Goal: Task Accomplishment & Management: Find specific page/section

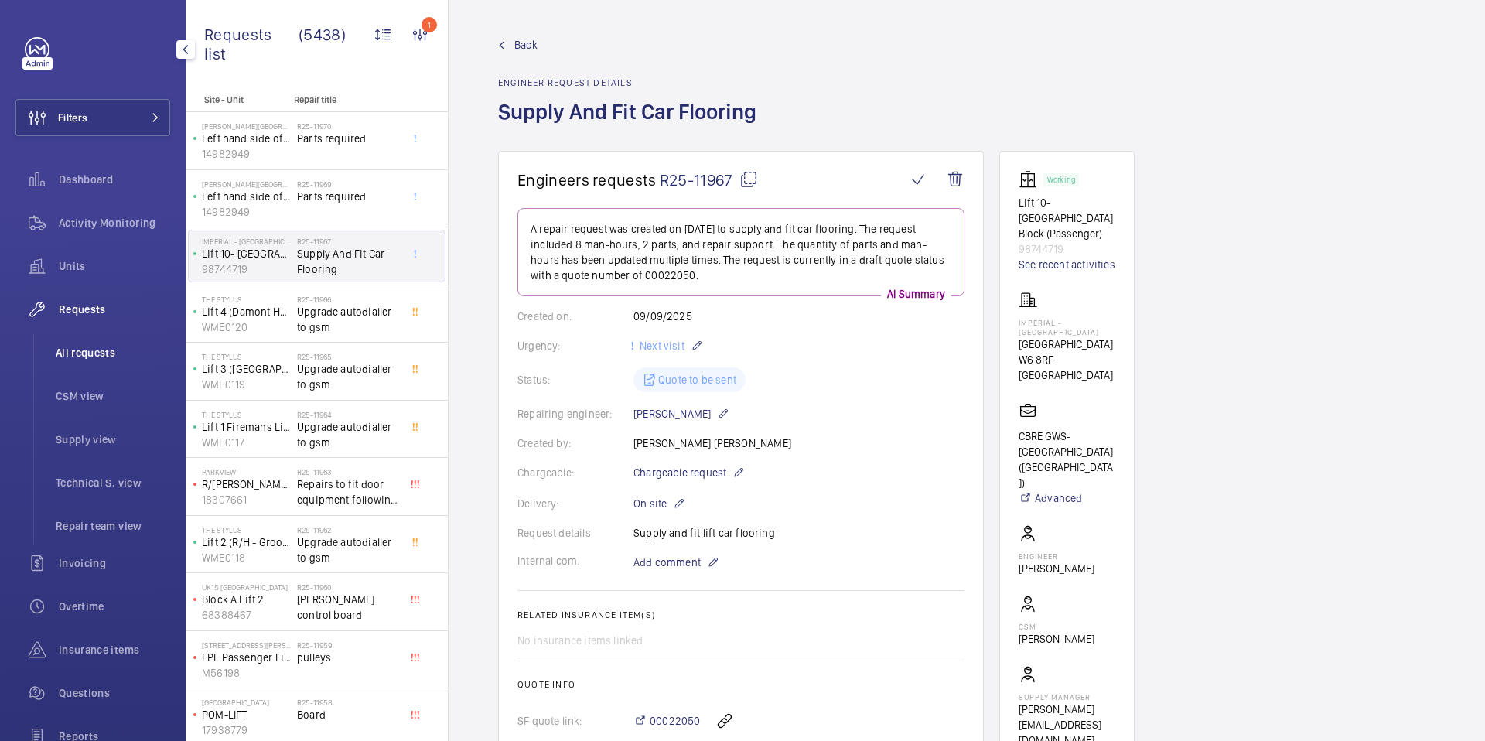
click at [93, 355] on span "All requests" at bounding box center [113, 352] width 115 height 15
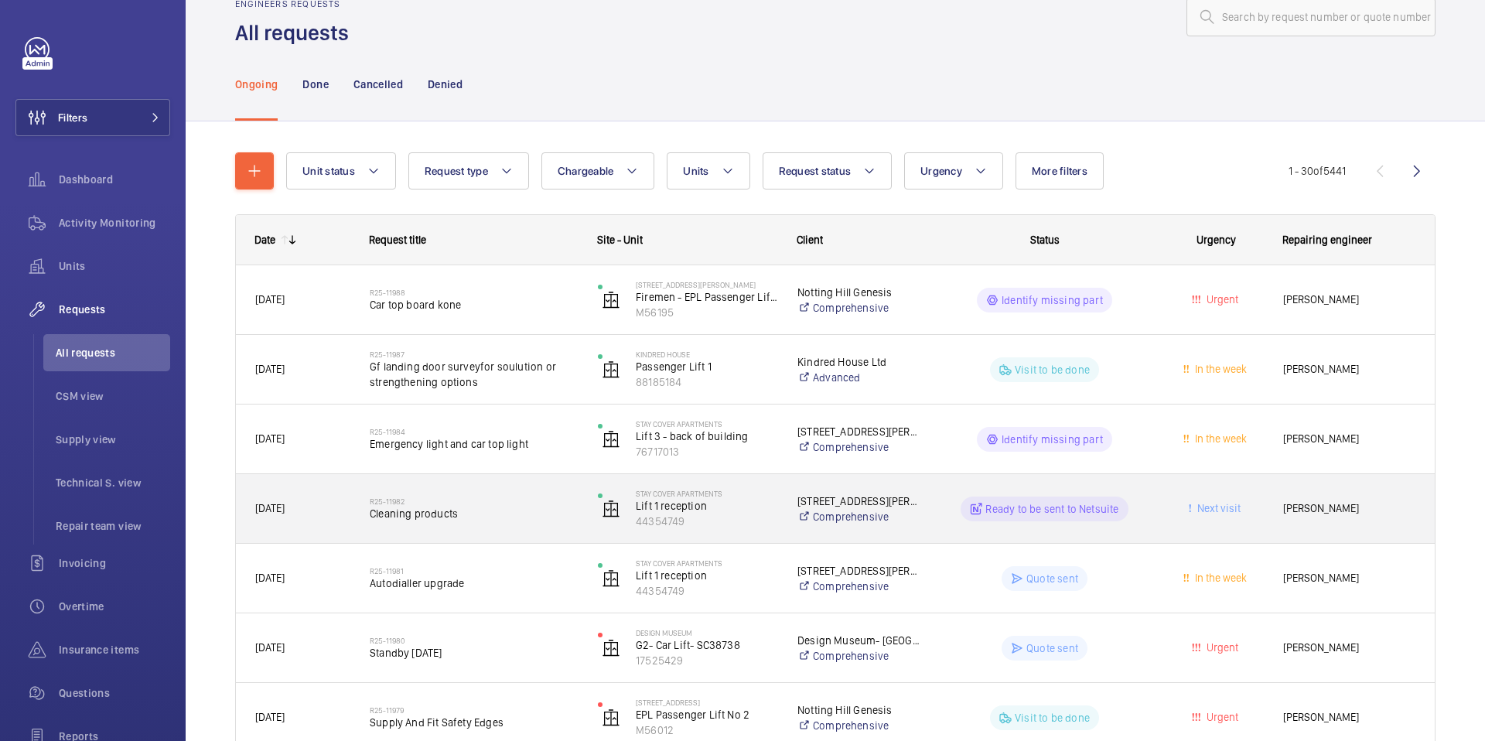
scroll to position [39, 0]
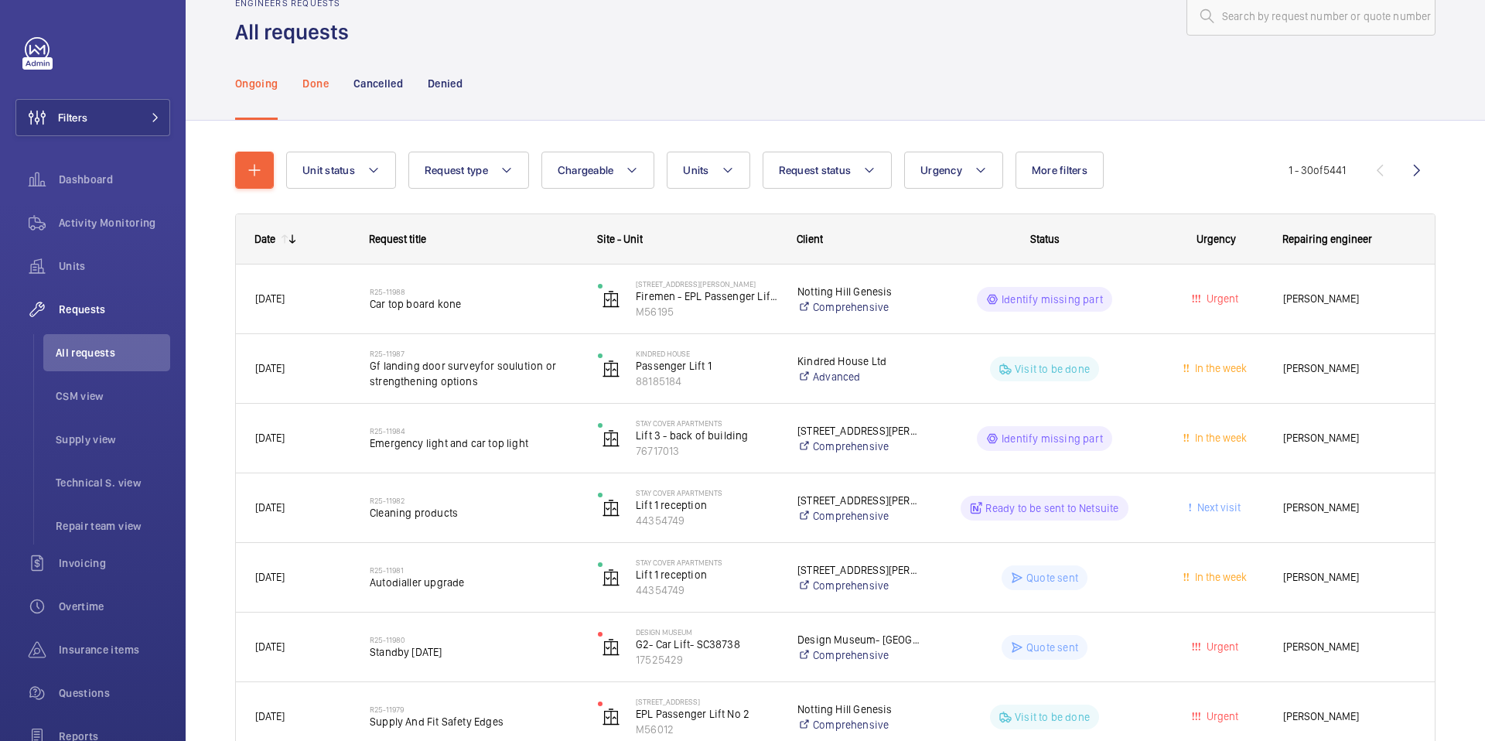
click at [320, 85] on p "Done" at bounding box center [316, 83] width 26 height 15
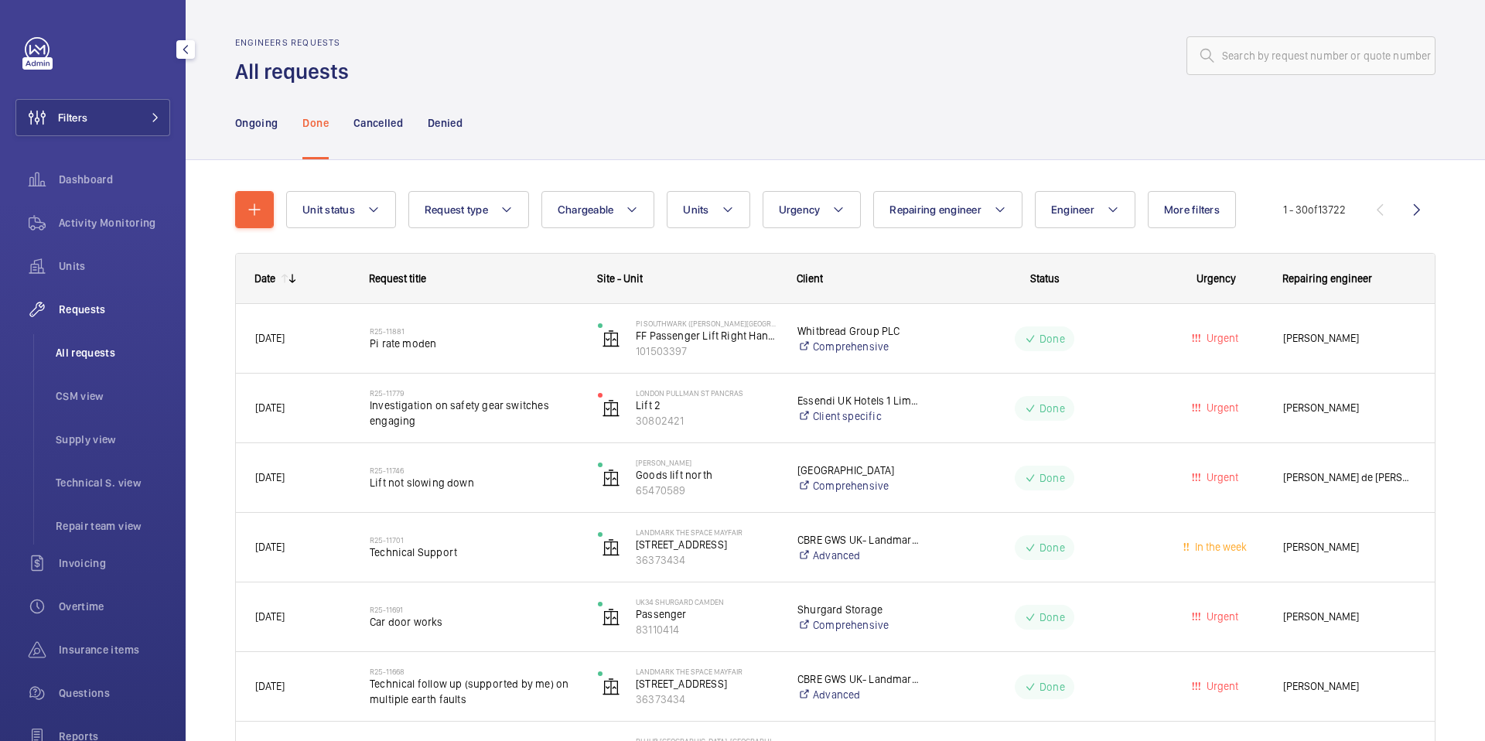
click at [89, 354] on span "All requests" at bounding box center [113, 352] width 115 height 15
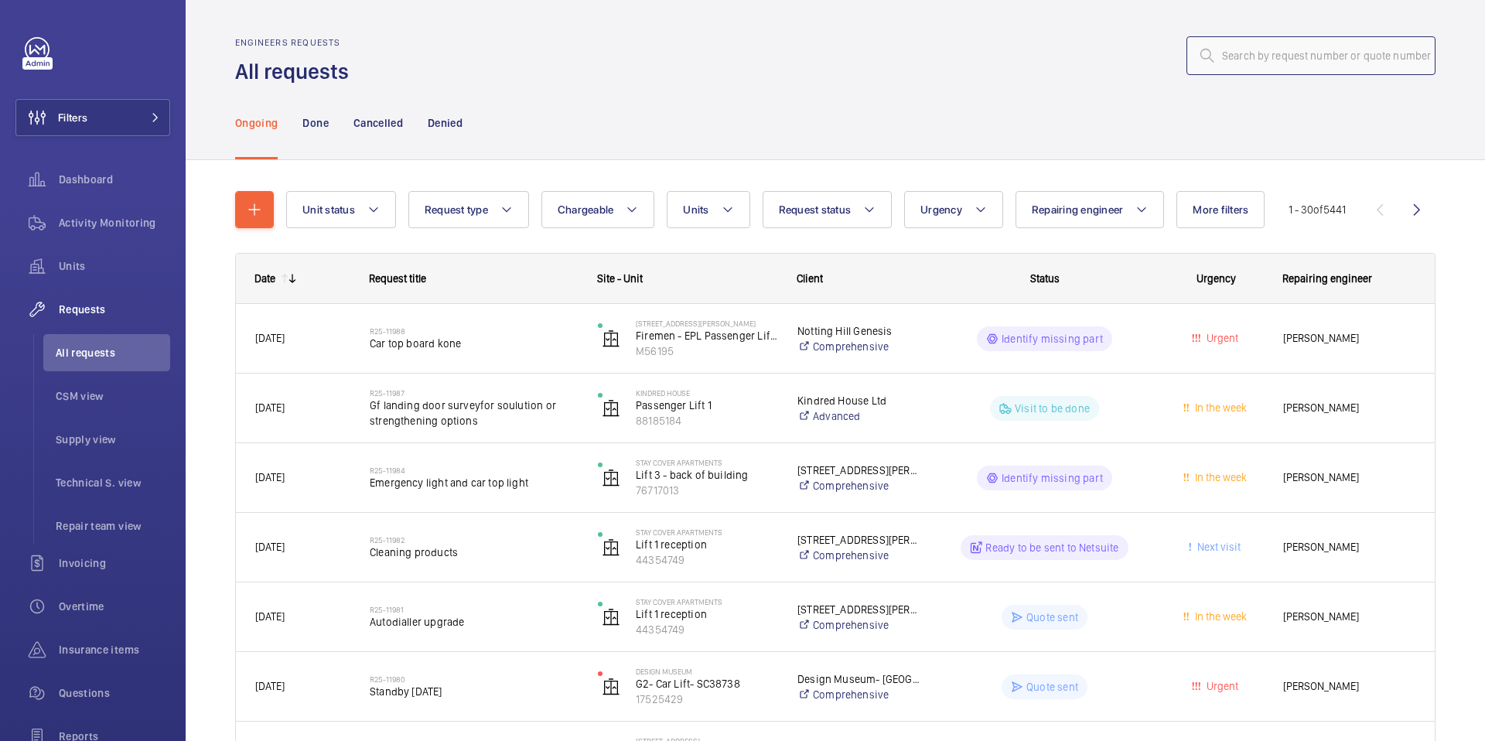
click at [1260, 50] on input "text" at bounding box center [1311, 55] width 249 height 39
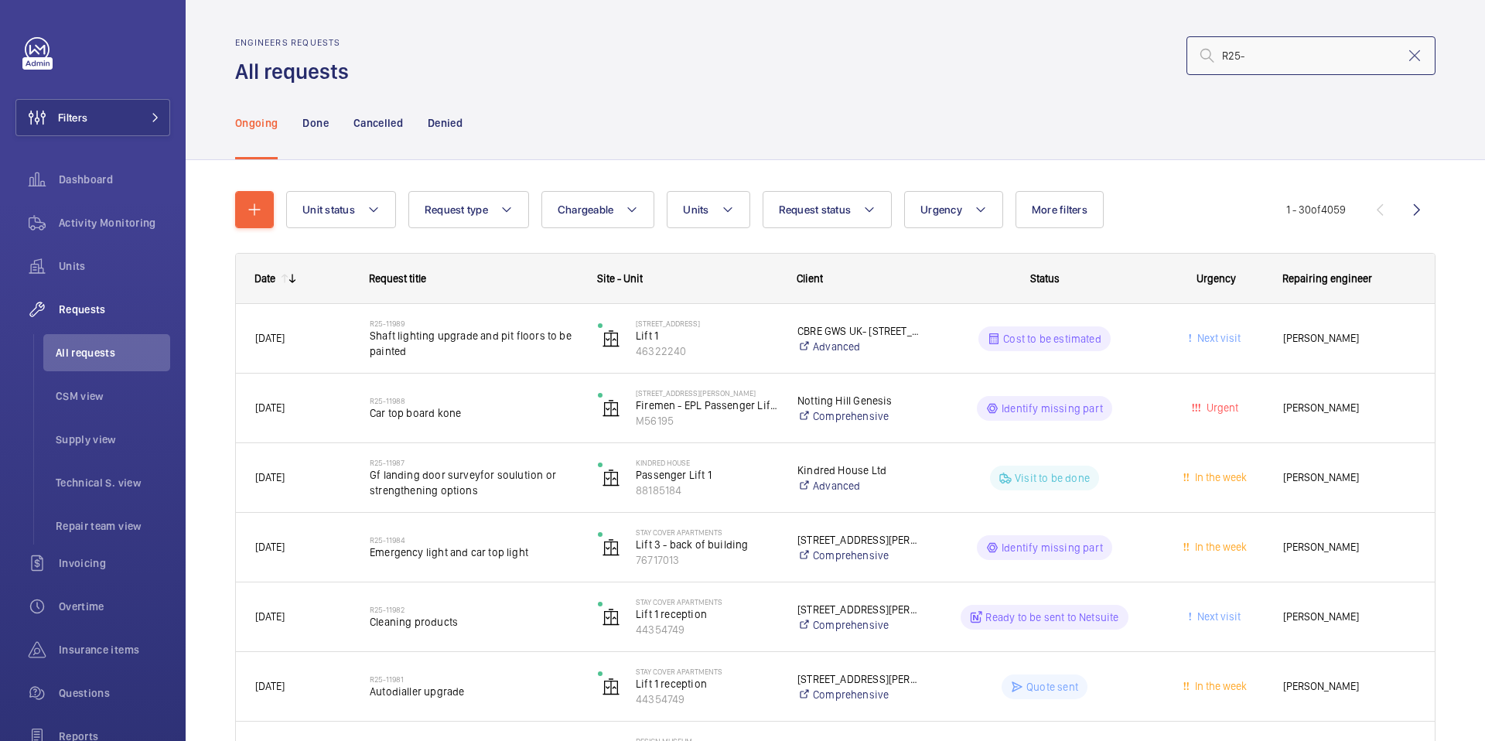
type input "R25-"
click at [83, 178] on span "Dashboard" at bounding box center [114, 179] width 111 height 15
